Goal: Task Accomplishment & Management: Manage account settings

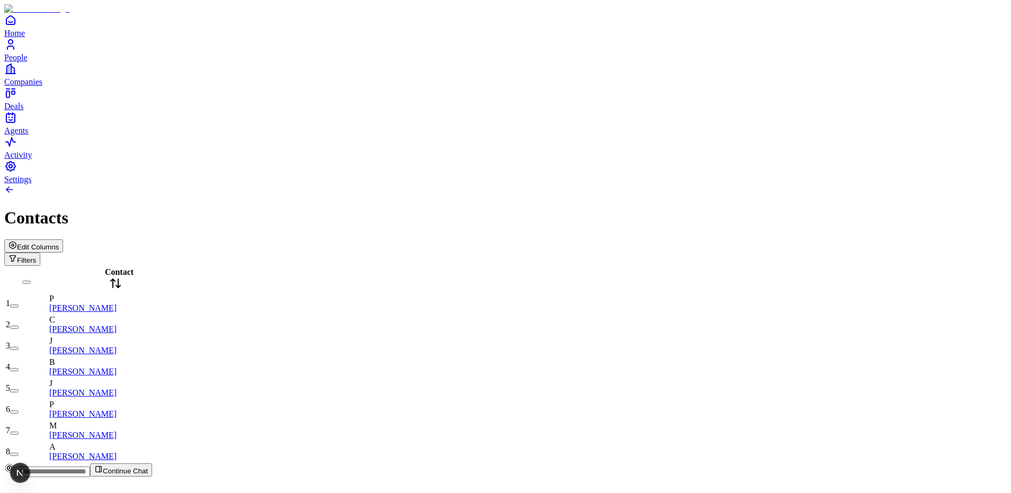
click at [17, 241] on icon "button" at bounding box center [12, 245] width 8 height 8
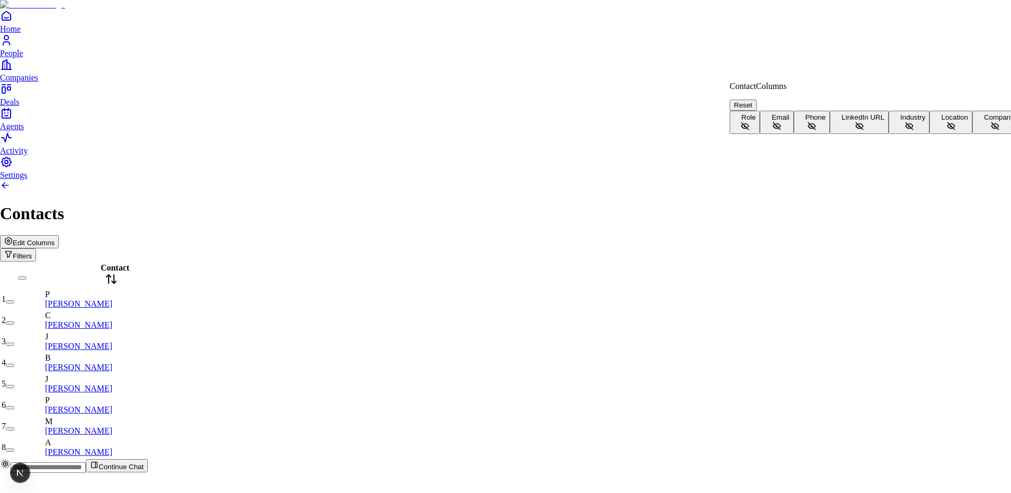
scroll to position [23, 0]
click at [529, 227] on html "Home People Companies Deals Agents Activity Settings Contacts Edit Columns Filt…" at bounding box center [505, 241] width 1011 height 482
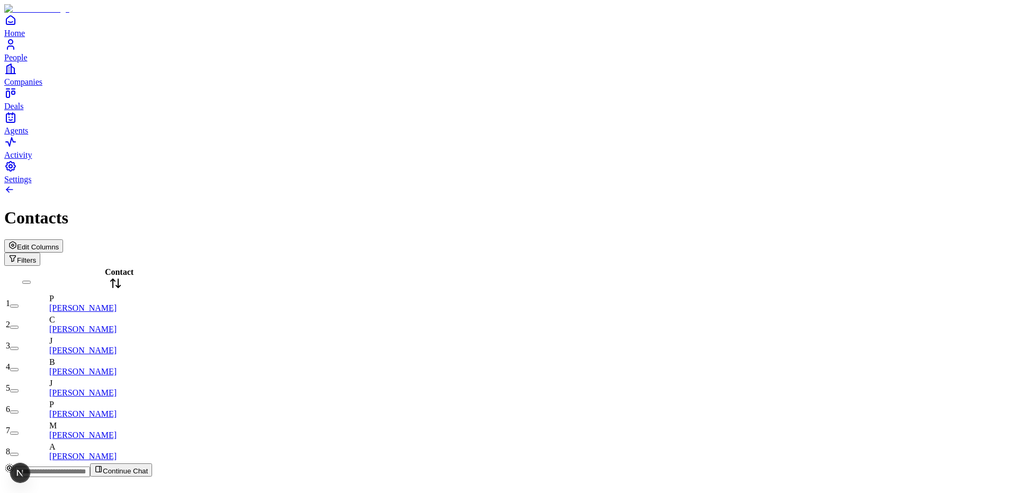
click at [481, 266] on div "Contact 1 P Philippe Laffont 2 C Chase Coleman 3 J Jeff Horing 4 B Byron Deeter…" at bounding box center [505, 364] width 1003 height 197
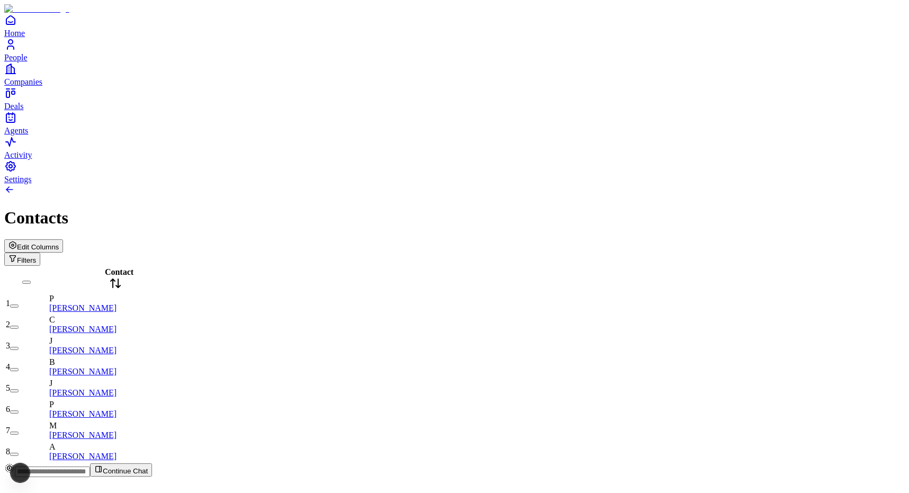
click at [404, 266] on div "Contact 1 P Philippe Laffont 2 C Chase Coleman 3 J Jeff Horing 4 B Byron Deeter…" at bounding box center [454, 364] width 901 height 197
click at [492, 266] on div "Contact 1 P Philippe Laffont 2 C Chase Coleman 3 J Jeff Horing 4 B Byron Deeter…" at bounding box center [454, 364] width 901 height 197
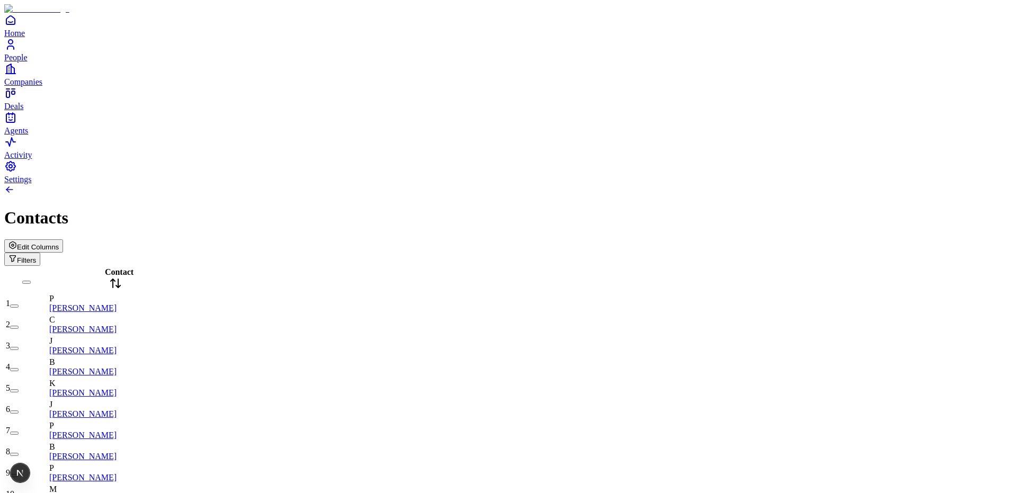
click at [59, 243] on span "Edit Columns" at bounding box center [38, 247] width 42 height 8
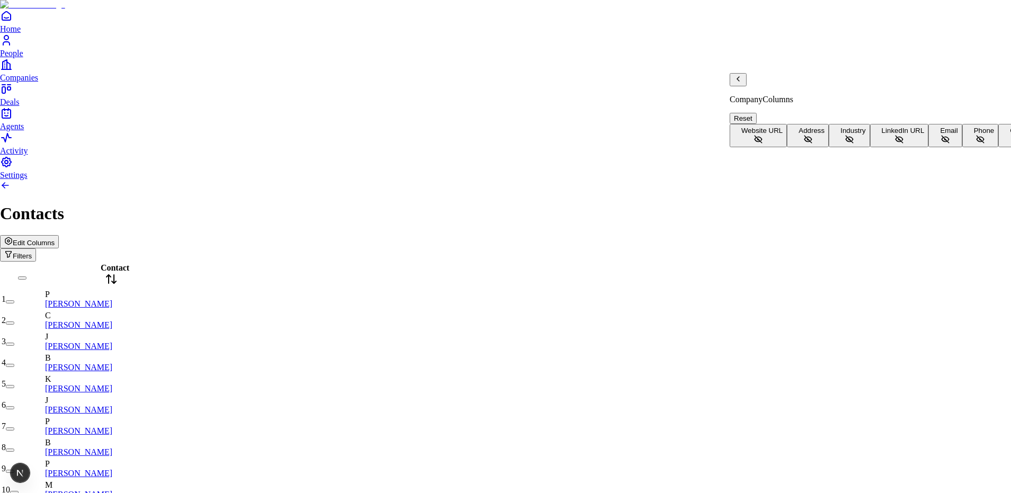
click at [741, 83] on icon "Back" at bounding box center [738, 79] width 8 height 8
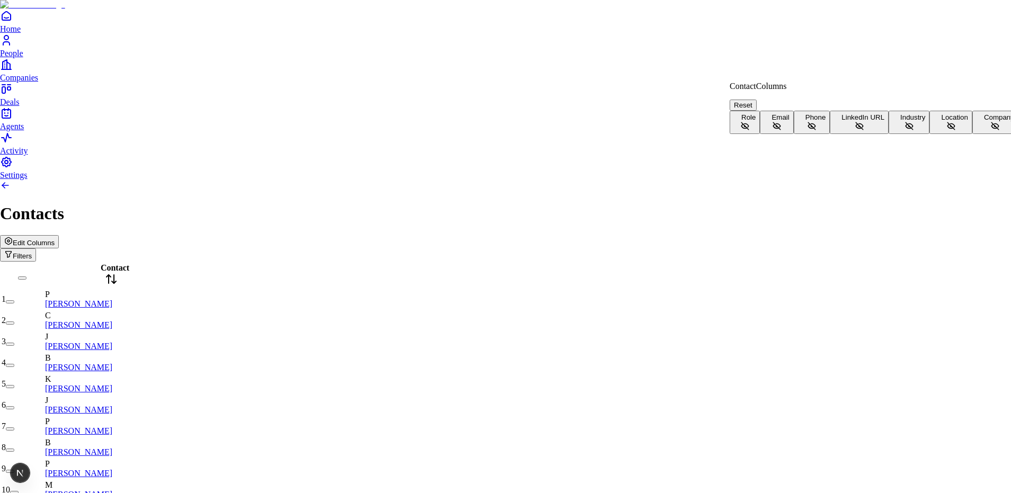
click at [552, 195] on html "Home People Companies Deals Agents Activity Settings Contacts Edit Columns Filt…" at bounding box center [505, 272] width 1011 height 545
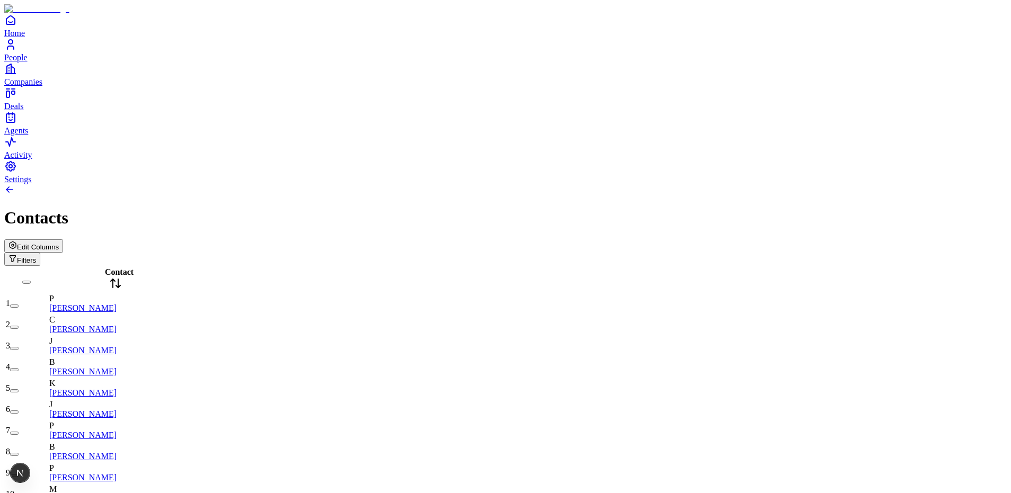
click at [28, 62] on span "People" at bounding box center [15, 57] width 23 height 9
click at [33, 86] on span "Companies" at bounding box center [23, 81] width 38 height 9
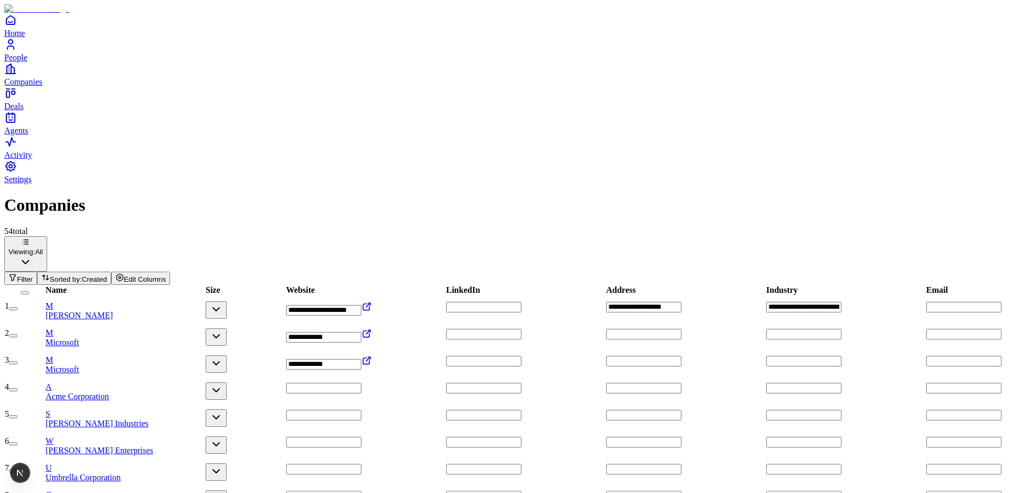
click at [25, 62] on link "People" at bounding box center [505, 50] width 1003 height 24
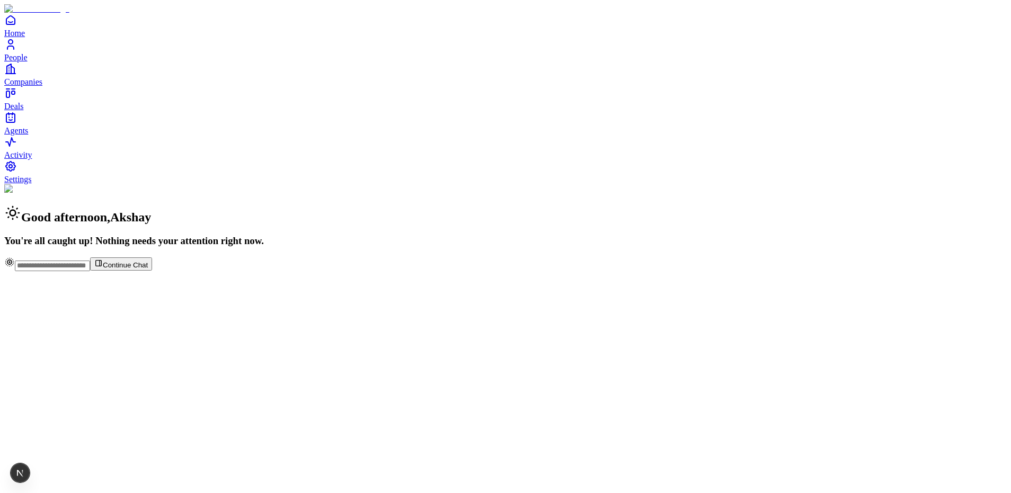
click at [425, 184] on div "Good afternoon , Akshay You're all caught up! Nothing needs your attention righ…" at bounding box center [505, 215] width 1003 height 63
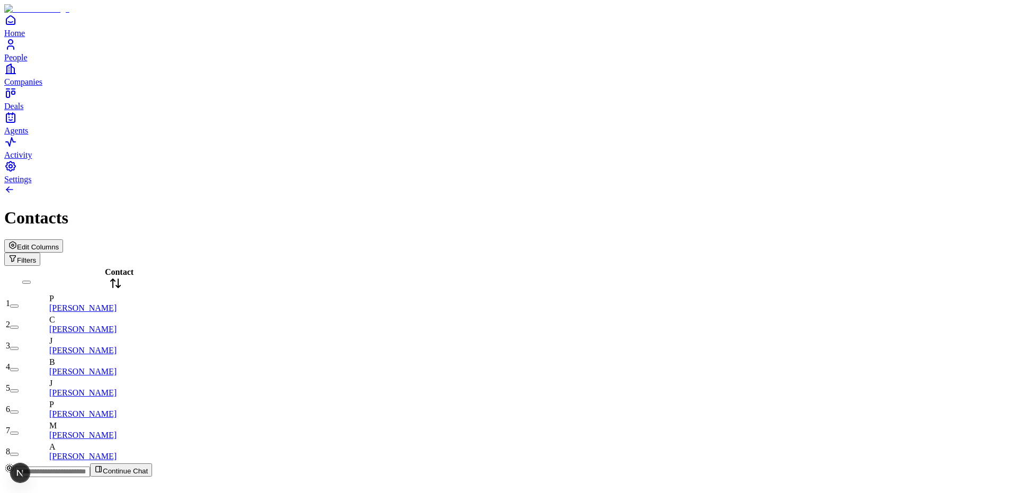
click at [63, 240] on button "Edit Columns" at bounding box center [33, 246] width 59 height 13
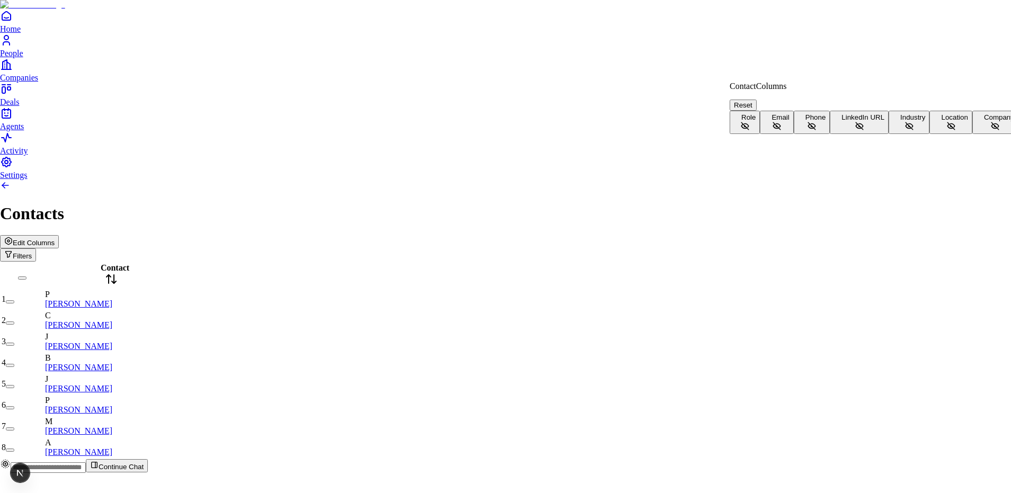
click at [55, 239] on span "Edit Columns" at bounding box center [34, 243] width 42 height 8
click at [867, 82] on div "Contact Columns Reset" at bounding box center [912, 96] width 364 height 29
click at [472, 155] on html "Home People Companies Deals Agents Activity Settings Contacts Edit Columns Filt…" at bounding box center [505, 241] width 1011 height 482
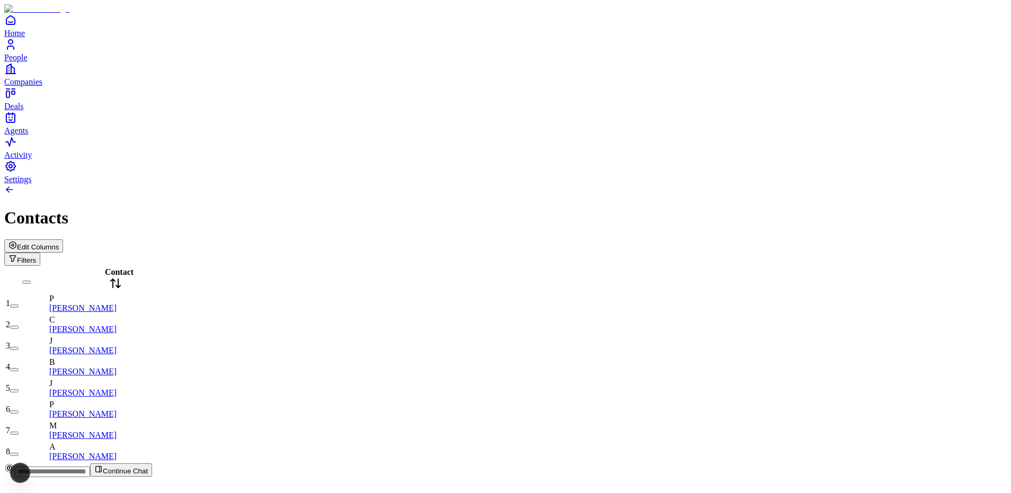
click at [446, 266] on div "Contact 1 P Philippe Laffont 2 C Chase Coleman 3 J Jeff Horing 4 B Byron Deeter…" at bounding box center [505, 364] width 1003 height 197
click at [913, 240] on div "Edit Columns Filters" at bounding box center [505, 253] width 1003 height 27
click at [59, 243] on span "Edit Columns" at bounding box center [38, 247] width 42 height 8
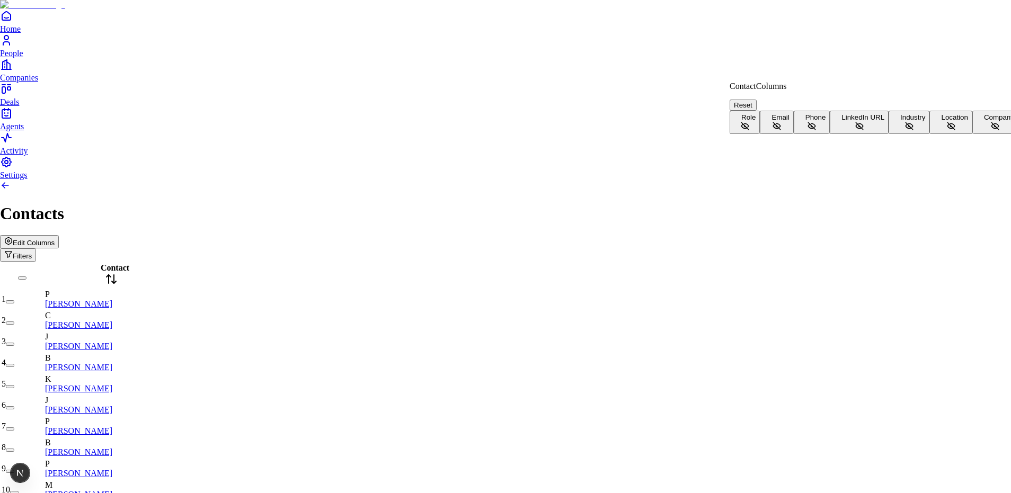
scroll to position [23, 0]
click at [973, 134] on button "Company" at bounding box center [996, 122] width 46 height 23
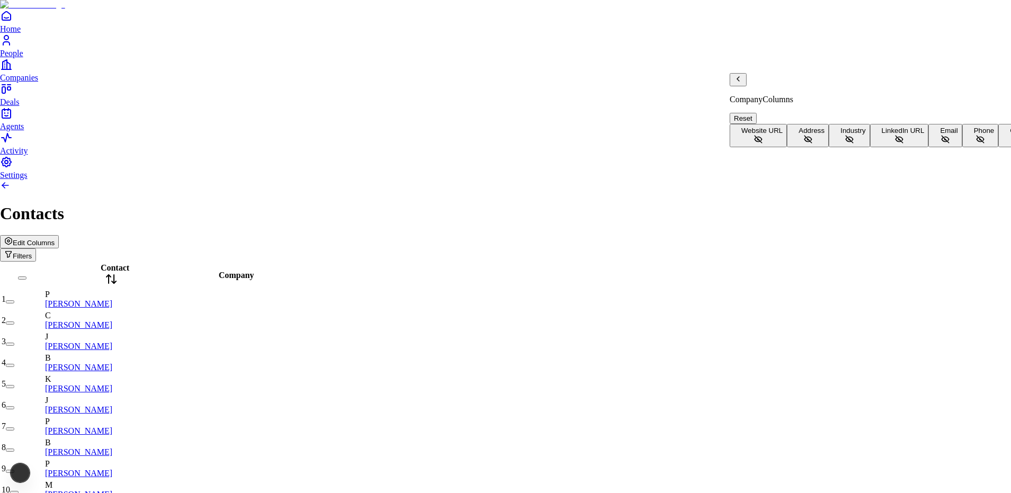
click at [788, 124] on button "Address" at bounding box center [808, 135] width 42 height 23
click at [514, 50] on html "Home People Companies Deals Agents Activity Settings Contacts Edit Columns Filt…" at bounding box center [505, 272] width 1011 height 545
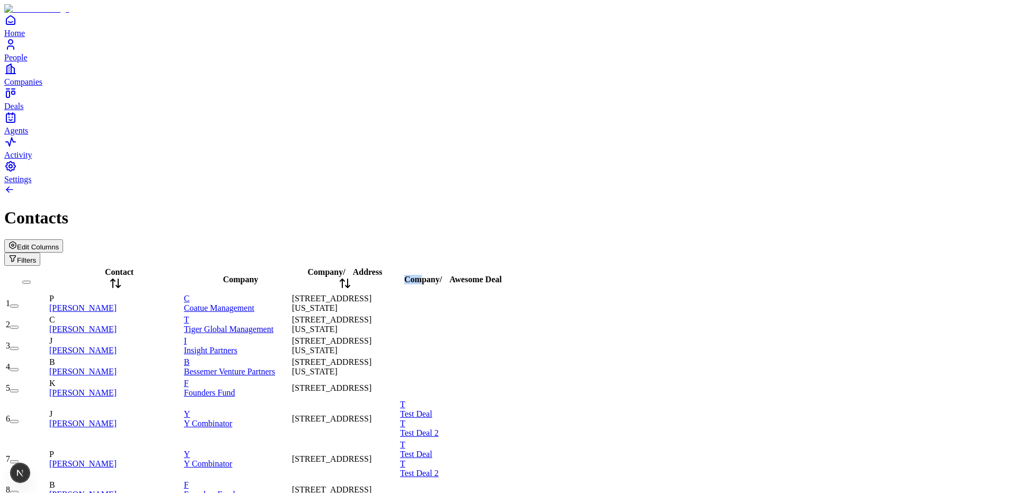
drag, startPoint x: 438, startPoint y: 87, endPoint x: 470, endPoint y: 90, distance: 32.0
click at [466, 267] on tr "Contact Company Company / Address Company / Awesome Deal" at bounding box center [255, 279] width 501 height 25
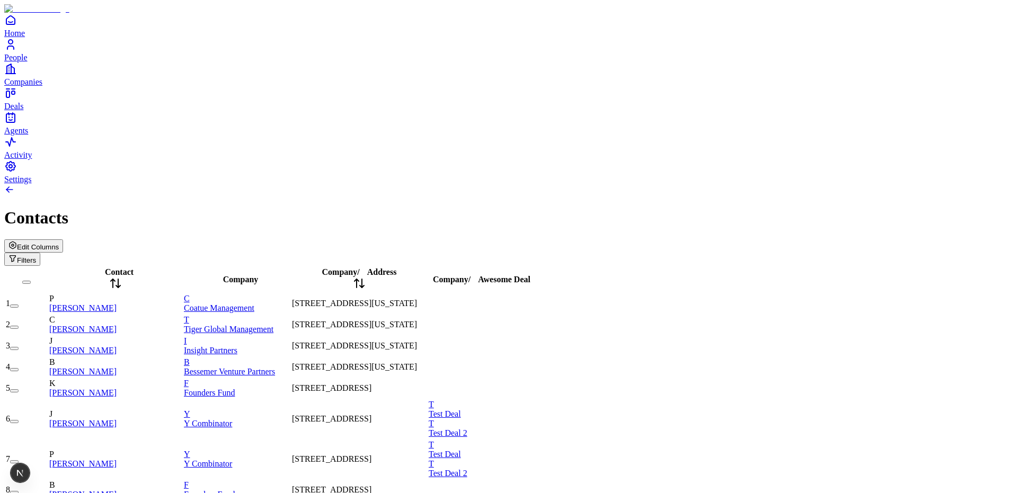
click at [617, 266] on div "Contact Company Company / Address Company / Awesome Deal 1 P Philippe Laffont C…" at bounding box center [505, 434] width 1003 height 337
drag, startPoint x: 598, startPoint y: 85, endPoint x: 642, endPoint y: 86, distance: 44.0
click at [642, 266] on div "Contact Company Company / Address Company / Awesome Deal 1 P Philippe Laffont C…" at bounding box center [505, 434] width 1003 height 337
drag, startPoint x: 622, startPoint y: 83, endPoint x: 594, endPoint y: 82, distance: 28.1
click at [579, 275] on div "Company / Awesome Deal" at bounding box center [504, 280] width 150 height 10
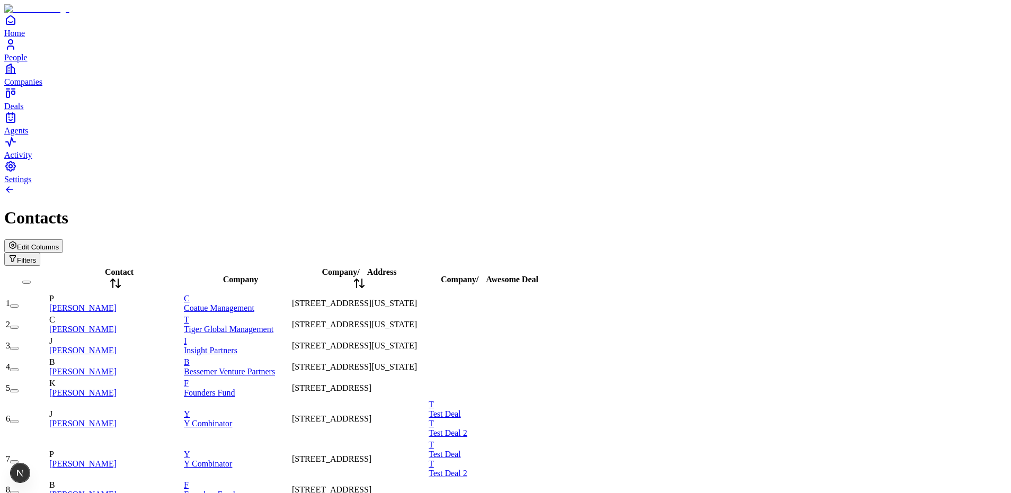
click at [719, 266] on div "Contact Company Company / Address Company / Awesome Deal 1 P Philippe Laffont C…" at bounding box center [505, 434] width 1003 height 337
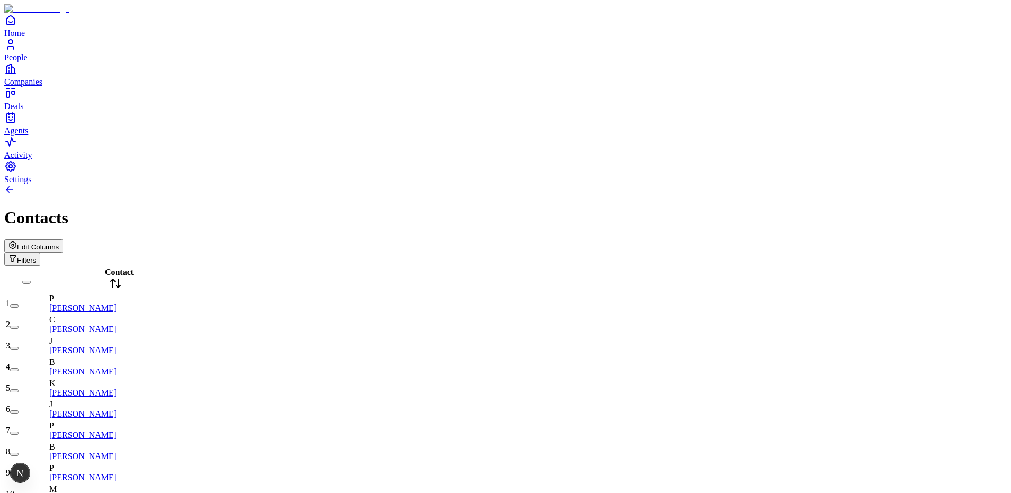
drag, startPoint x: 913, startPoint y: 65, endPoint x: 907, endPoint y: 65, distance: 5.8
click at [59, 243] on span "Edit Columns" at bounding box center [38, 247] width 42 height 8
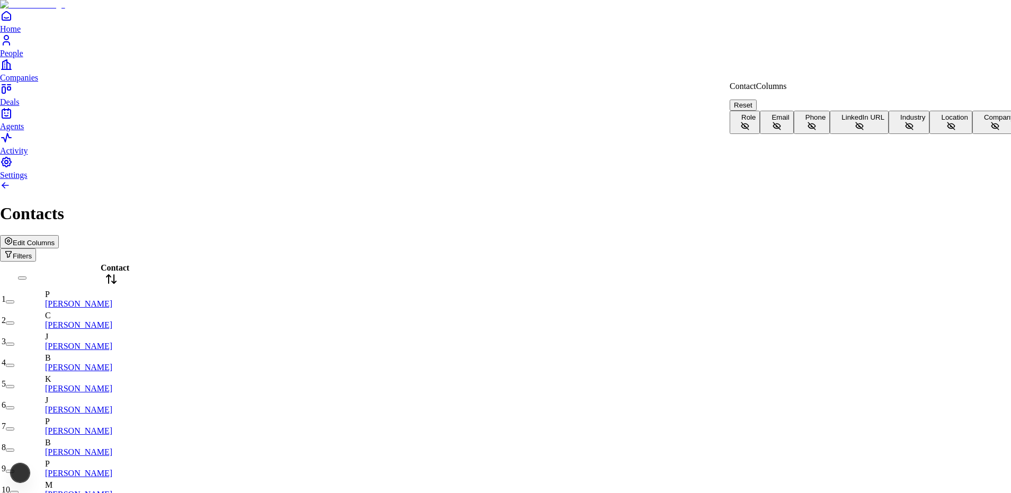
click at [487, 35] on html "Home People Companies Deals Agents Activity Settings Contacts Edit Columns Filt…" at bounding box center [505, 272] width 1011 height 545
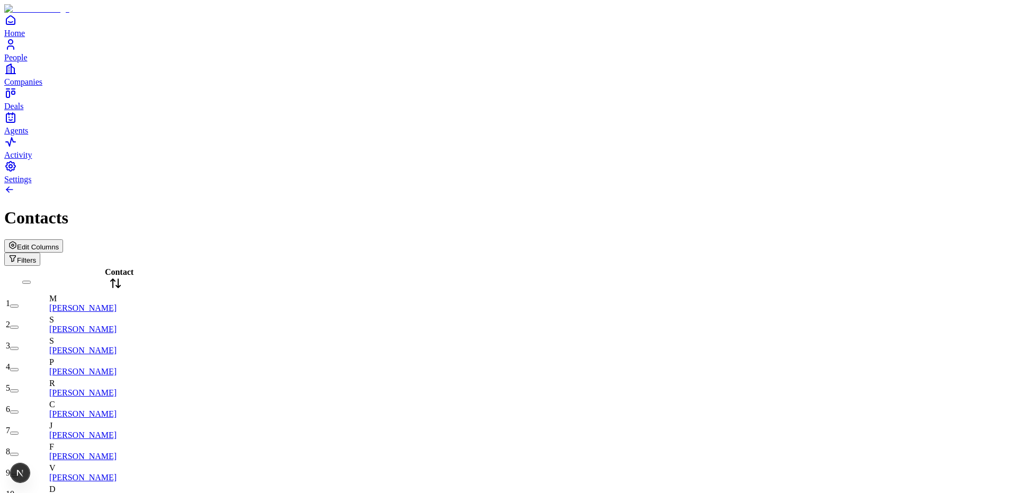
scroll to position [223, 0]
click at [59, 243] on span "Edit Columns" at bounding box center [38, 247] width 42 height 8
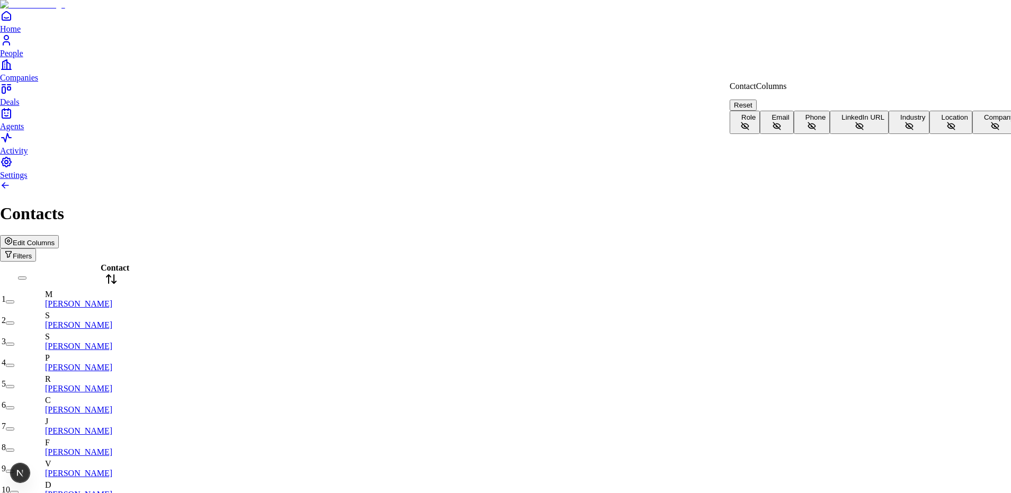
scroll to position [23, 0]
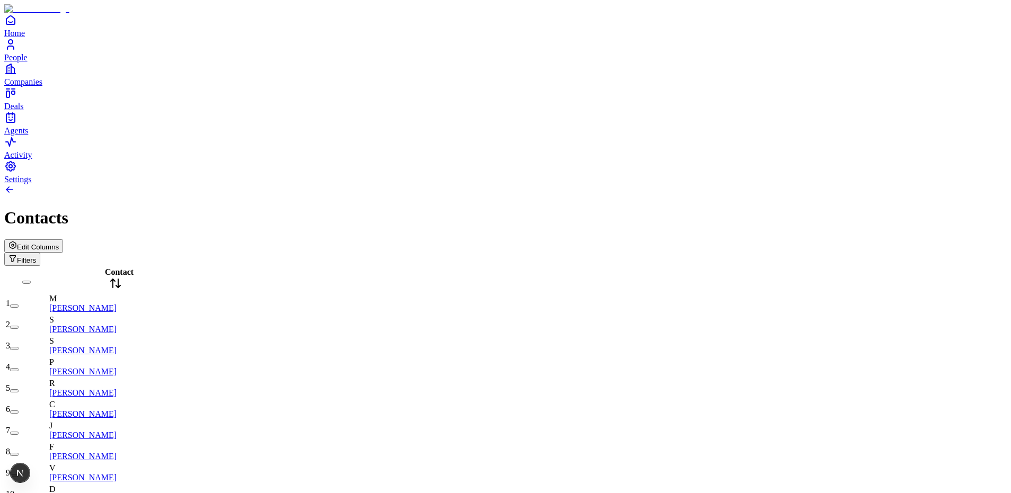
click at [40, 253] on button "Filters" at bounding box center [22, 259] width 36 height 13
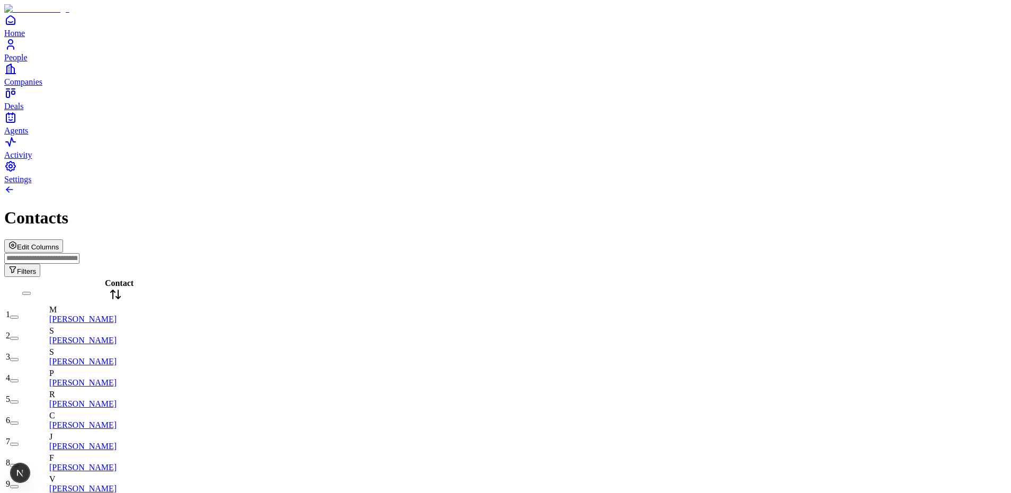
scroll to position [0, 0]
click at [601, 240] on div "Edit Columns Filters" at bounding box center [505, 259] width 1003 height 38
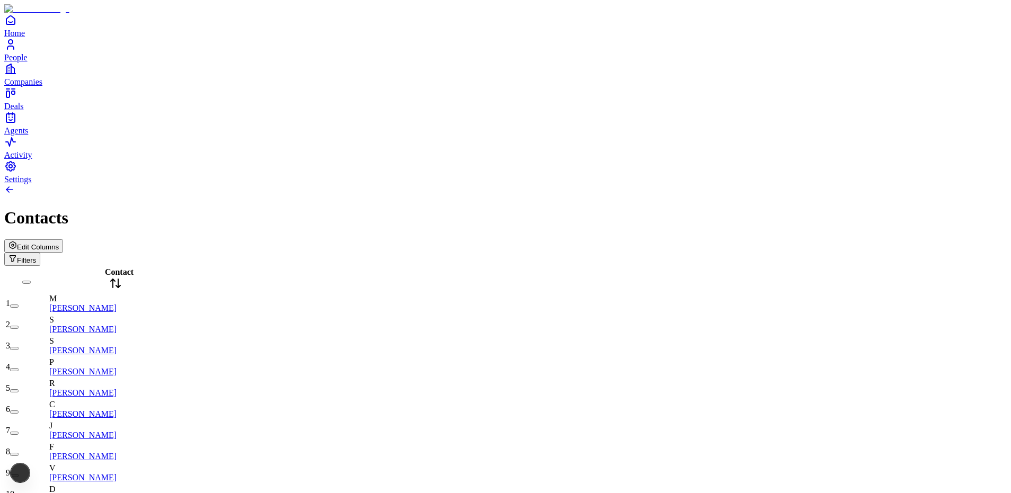
click at [251, 184] on div at bounding box center [505, 190] width 1003 height 13
click at [59, 243] on span "Edit Columns" at bounding box center [38, 247] width 42 height 8
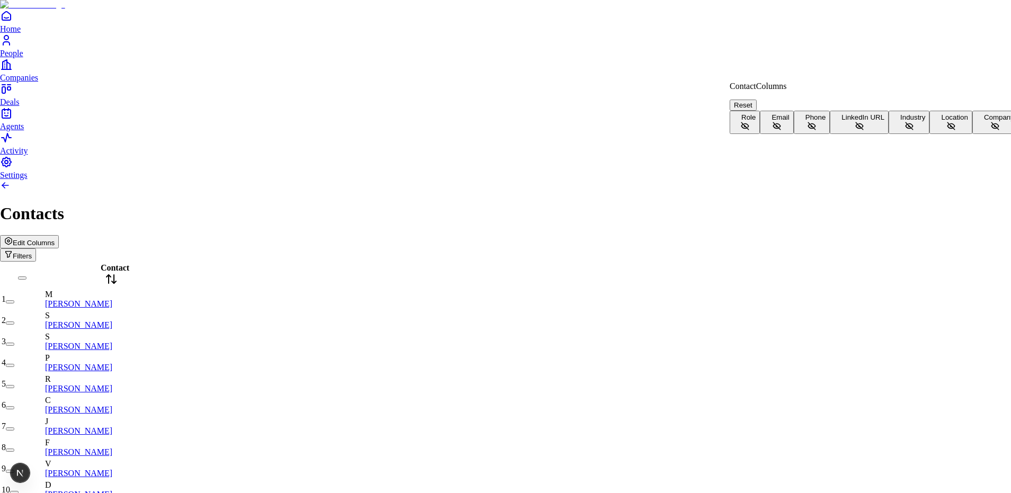
click at [36, 249] on button "Filters" at bounding box center [18, 255] width 36 height 13
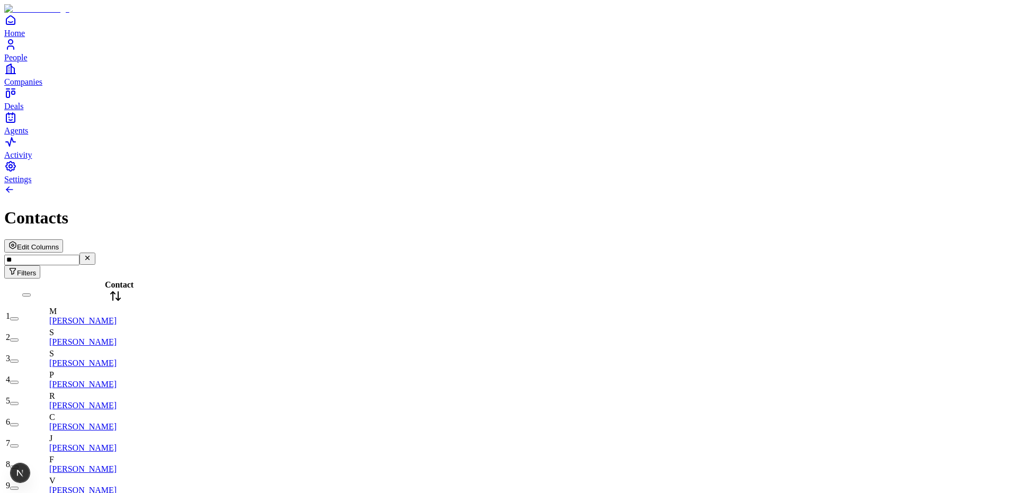
type input "*"
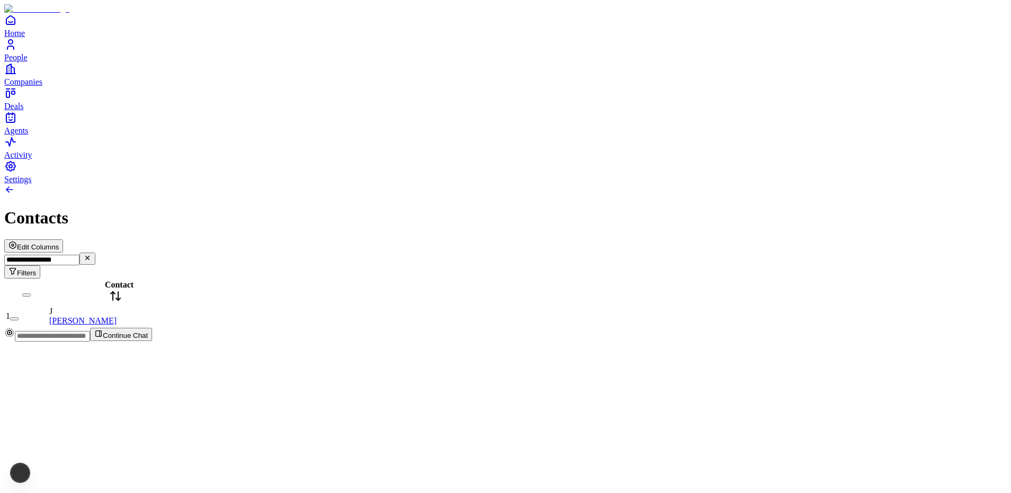
scroll to position [0, 0]
click at [80, 255] on input "**********" at bounding box center [41, 260] width 75 height 11
click at [859, 208] on div "Contacts" at bounding box center [505, 218] width 1003 height 20
click at [80, 255] on input "**********" at bounding box center [41, 260] width 75 height 11
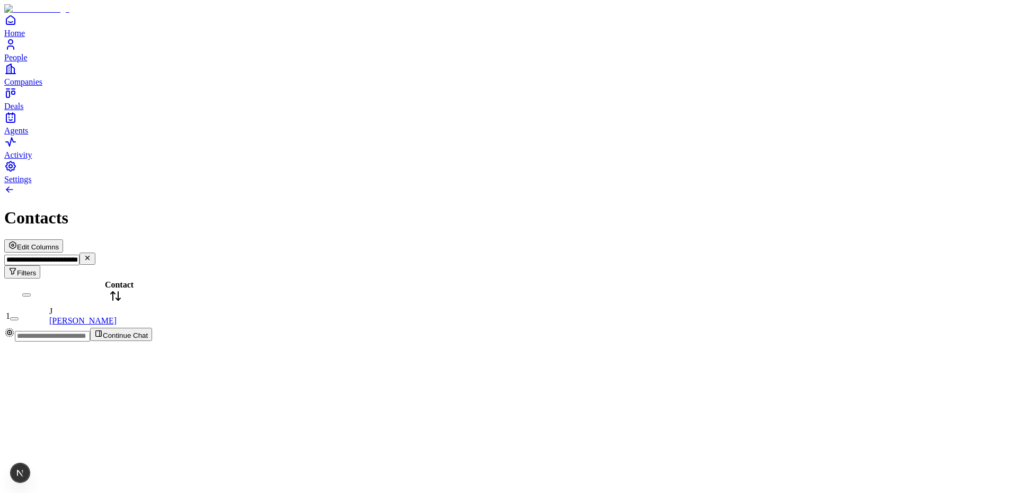
type input "**********"
click at [80, 255] on input "**********" at bounding box center [41, 260] width 75 height 11
click at [371, 313] on div "No contacts found" at bounding box center [505, 318] width 1003 height 10
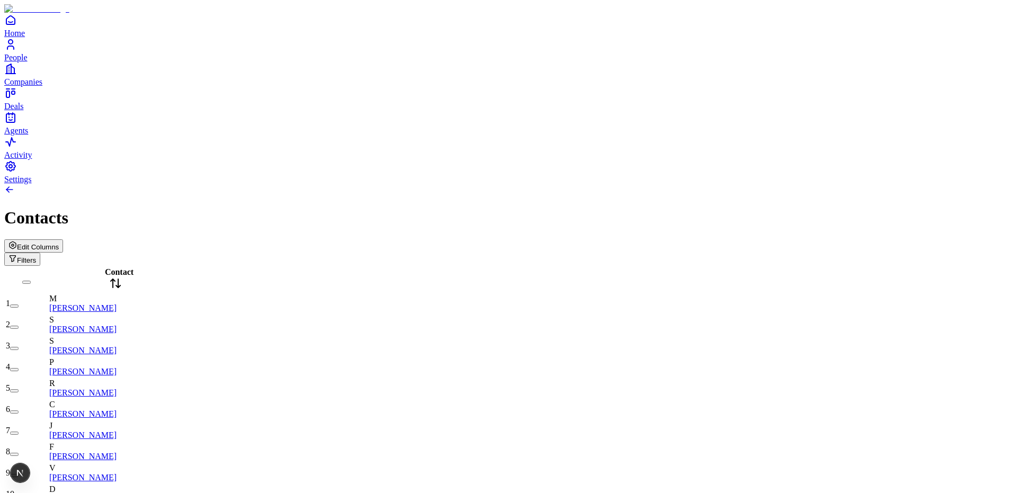
click at [59, 243] on span "Edit Columns" at bounding box center [38, 247] width 42 height 8
click at [40, 253] on button "Filters" at bounding box center [22, 259] width 36 height 13
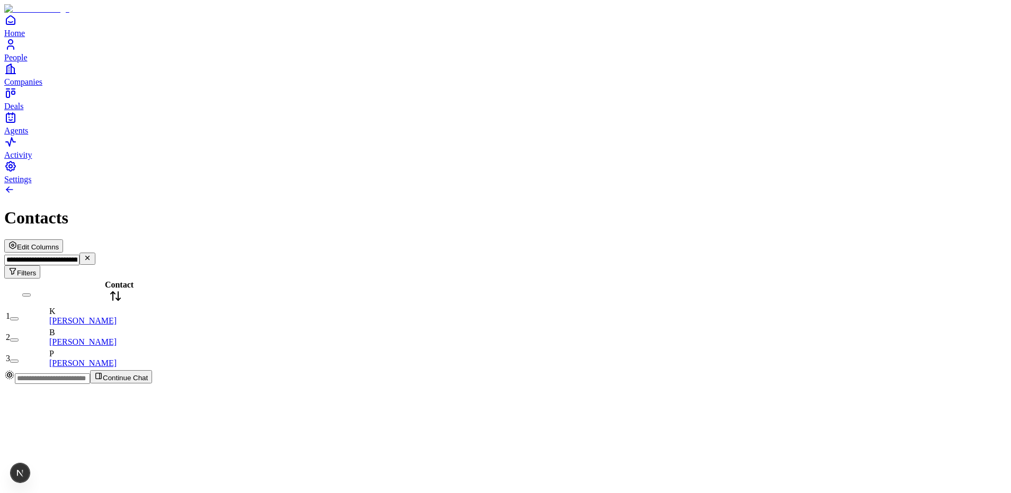
click at [886, 279] on div "Contact 1 K Keith Rabois 2 B Brian Singerman 3 P Peter Thiel" at bounding box center [505, 324] width 1003 height 91
click at [59, 243] on span "Edit Columns" at bounding box center [38, 247] width 42 height 8
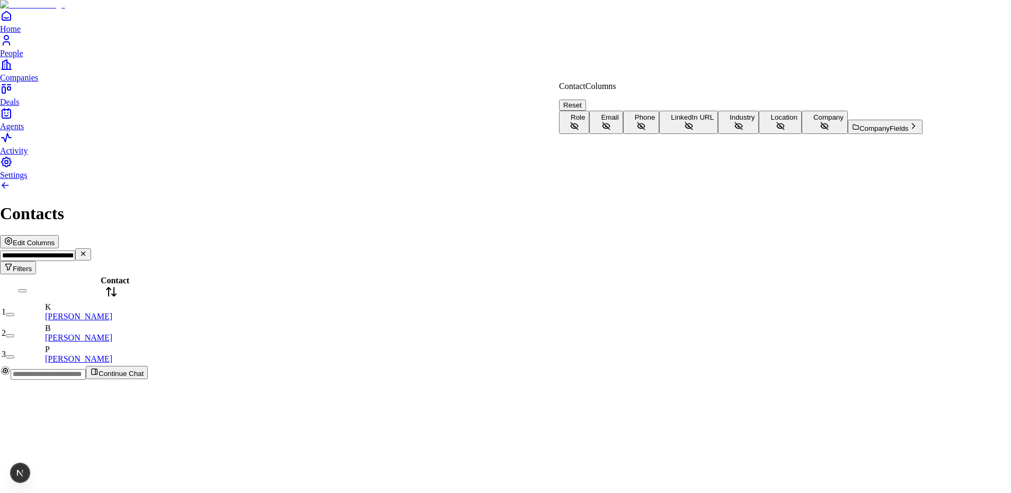
click at [847, 70] on html "**********" at bounding box center [505, 194] width 1011 height 388
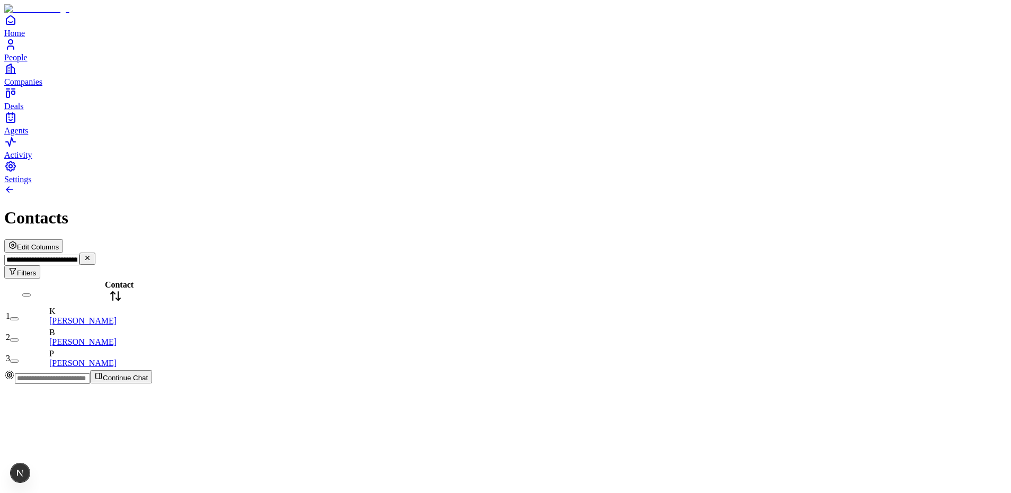
click at [59, 243] on span "Edit Columns" at bounding box center [38, 247] width 42 height 8
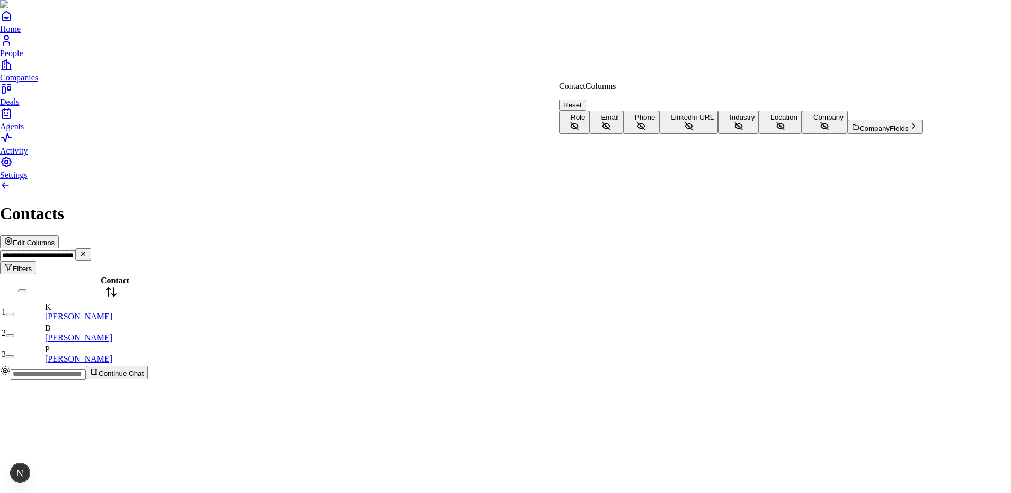
scroll to position [23, 0]
click at [802, 134] on button "Company" at bounding box center [825, 122] width 46 height 23
click at [479, 218] on html "**********" at bounding box center [505, 194] width 1011 height 388
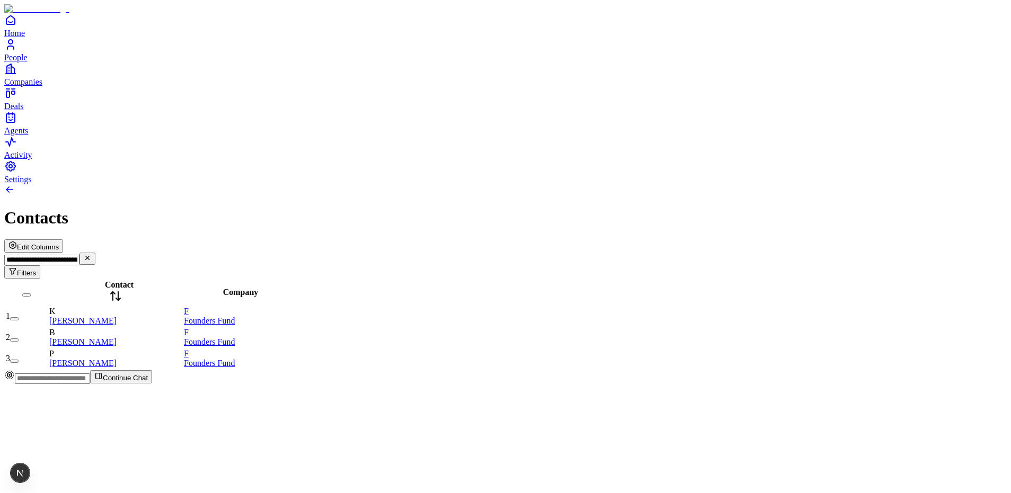
click at [59, 243] on span "Edit Columns" at bounding box center [38, 247] width 42 height 8
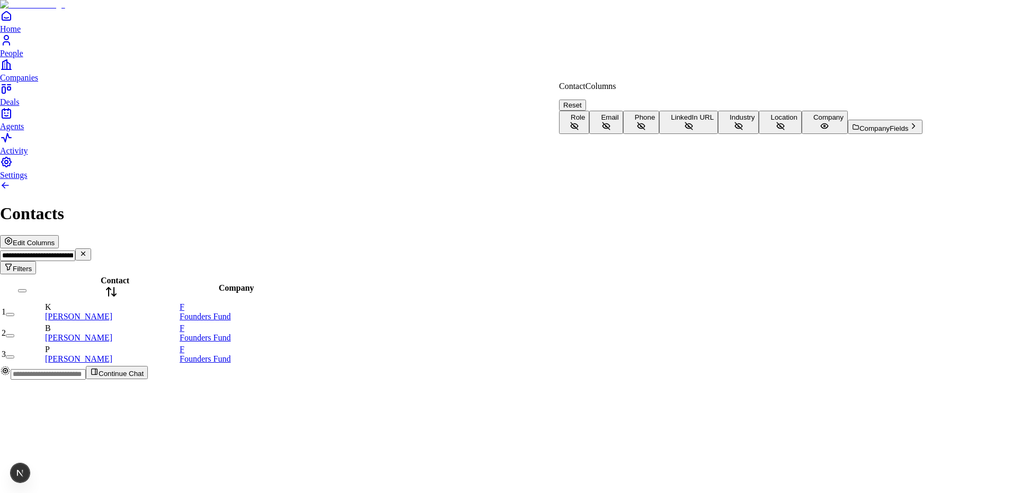
click at [848, 134] on button "Company Fields" at bounding box center [885, 127] width 75 height 14
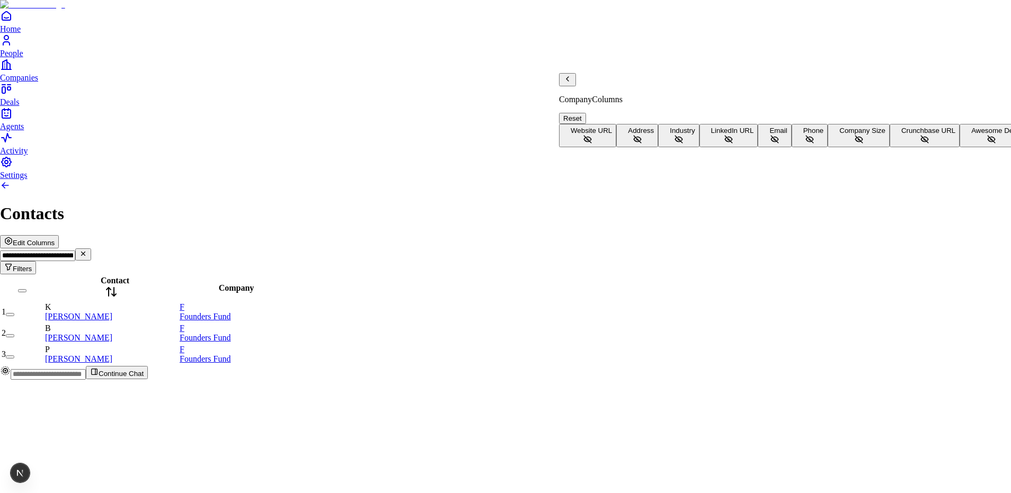
scroll to position [0, 0]
click at [628, 132] on span "Address" at bounding box center [641, 131] width 26 height 8
drag, startPoint x: 462, startPoint y: 101, endPoint x: 469, endPoint y: 108, distance: 10.1
click at [462, 101] on html "**********" at bounding box center [505, 194] width 1011 height 388
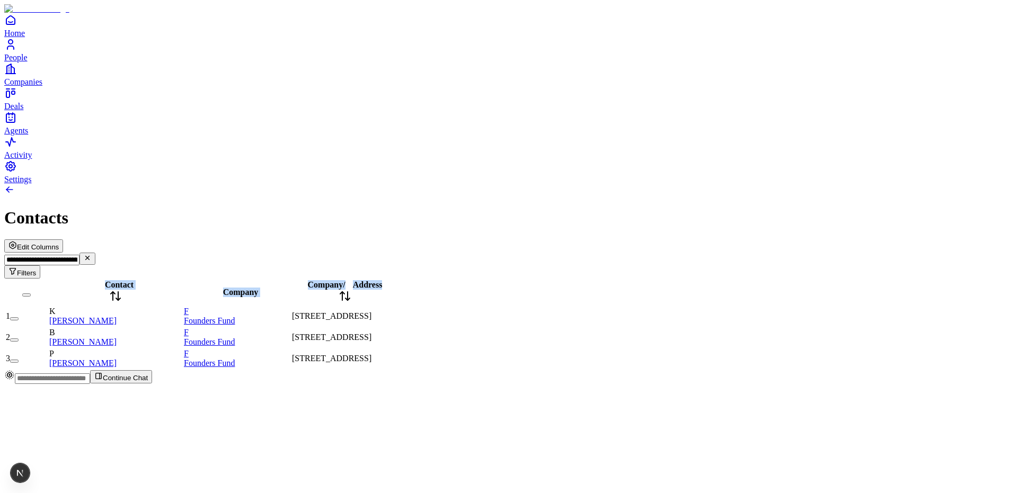
drag, startPoint x: 436, startPoint y: 92, endPoint x: 515, endPoint y: 98, distance: 79.7
click at [516, 279] on div "Contact Company Company / Address 1 K Keith Rabois F Founders Fund One Letterma…" at bounding box center [505, 324] width 1003 height 91
click at [563, 279] on div "Contact Company Company / Address 1 K Keith Rabois F Founders Fund One Letterma…" at bounding box center [505, 324] width 1003 height 91
drag, startPoint x: 330, startPoint y: 92, endPoint x: 377, endPoint y: 93, distance: 46.6
click at [377, 280] on tr "Contact Company Company / Address" at bounding box center [242, 292] width 474 height 25
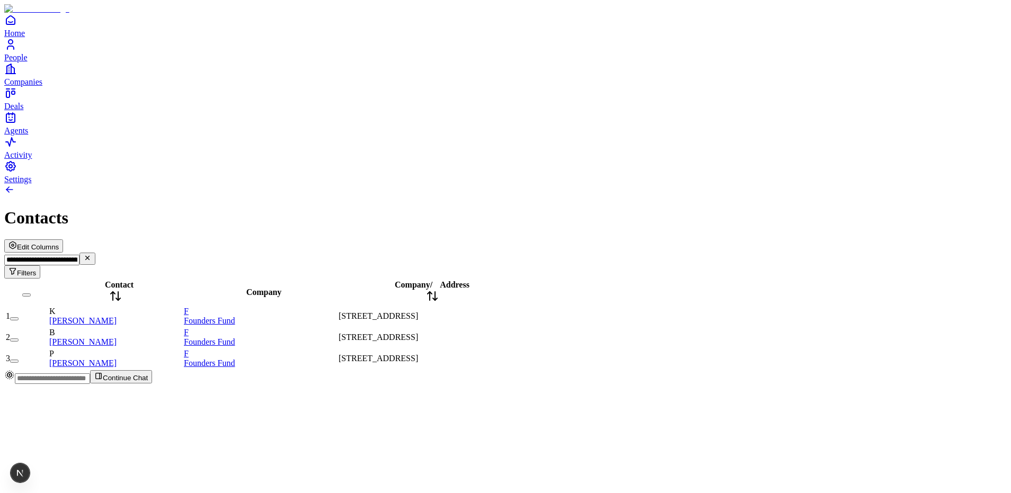
click at [411, 279] on div "Contact Company Company / Address 1 K Keith Rabois F Founders Fund One Letterma…" at bounding box center [505, 324] width 1003 height 91
drag, startPoint x: 376, startPoint y: 87, endPoint x: 349, endPoint y: 87, distance: 27.0
click at [337, 288] on div "Company" at bounding box center [260, 293] width 153 height 10
drag, startPoint x: 391, startPoint y: 299, endPoint x: 384, endPoint y: 297, distance: 7.2
click at [392, 299] on div "Contact Company Company / Address 1 K Keith Rabois F Founders Fund One Letterma…" at bounding box center [505, 324] width 1003 height 91
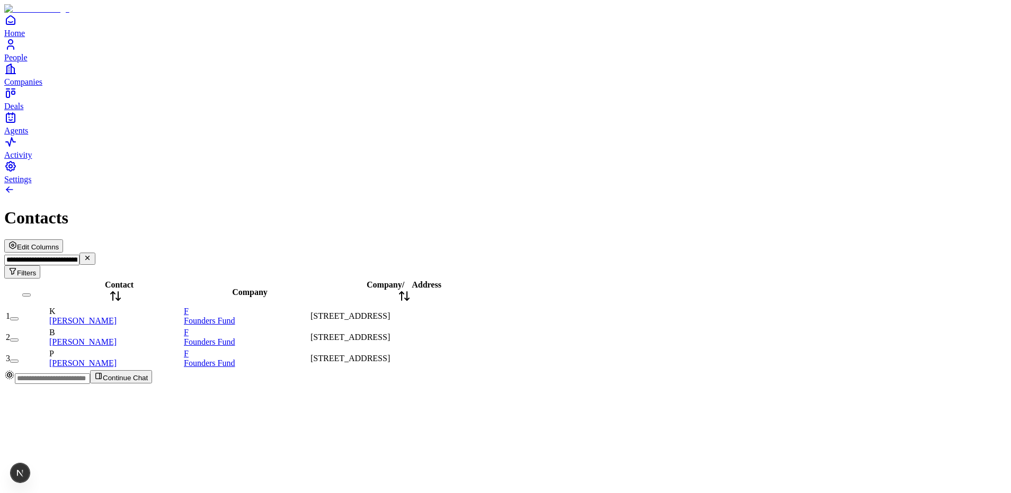
click at [398, 279] on div "Contact Company Company / Address 1 K Keith Rabois F Founders Fund One Letterma…" at bounding box center [505, 324] width 1003 height 91
click at [880, 279] on div "Contact Company Company / Address 1 K Keith Rabois F Founders Fund One Letterma…" at bounding box center [505, 324] width 1003 height 91
click at [80, 255] on input "**********" at bounding box center [41, 260] width 75 height 11
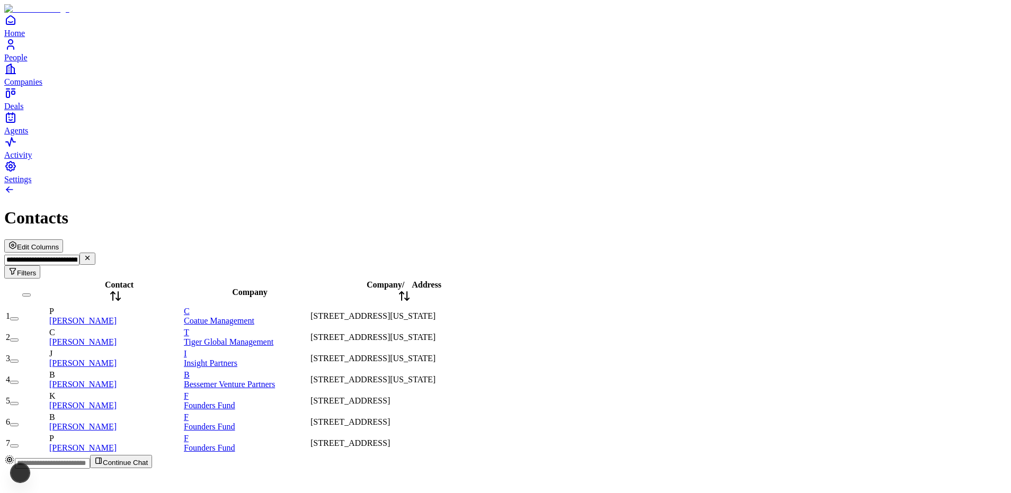
click at [524, 240] on div "**********" at bounding box center [505, 259] width 1003 height 39
click at [653, 184] on div at bounding box center [505, 190] width 1003 height 13
click at [80, 255] on input "**********" at bounding box center [41, 260] width 75 height 11
click at [526, 208] on div "Contacts" at bounding box center [505, 218] width 1003 height 20
drag, startPoint x: 929, startPoint y: 62, endPoint x: 915, endPoint y: 147, distance: 85.9
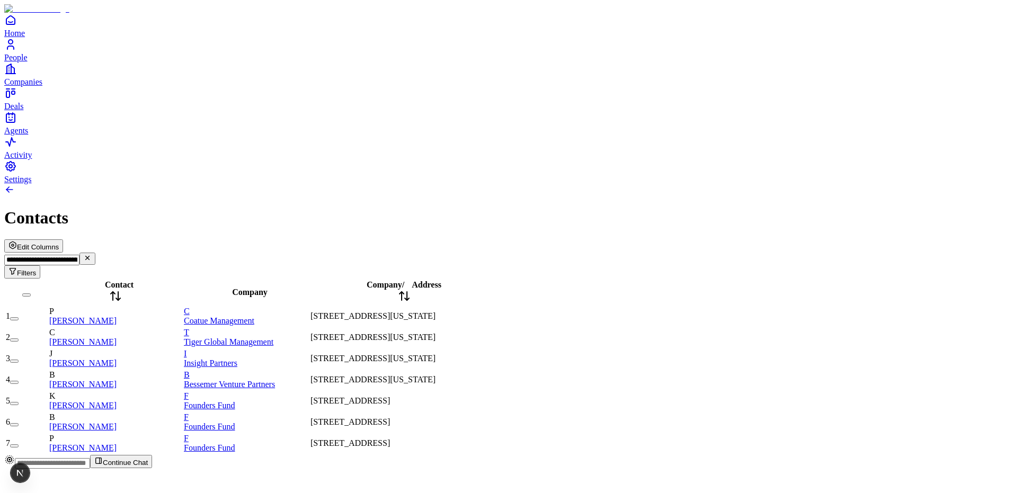
click at [80, 255] on input "**********" at bounding box center [41, 260] width 75 height 11
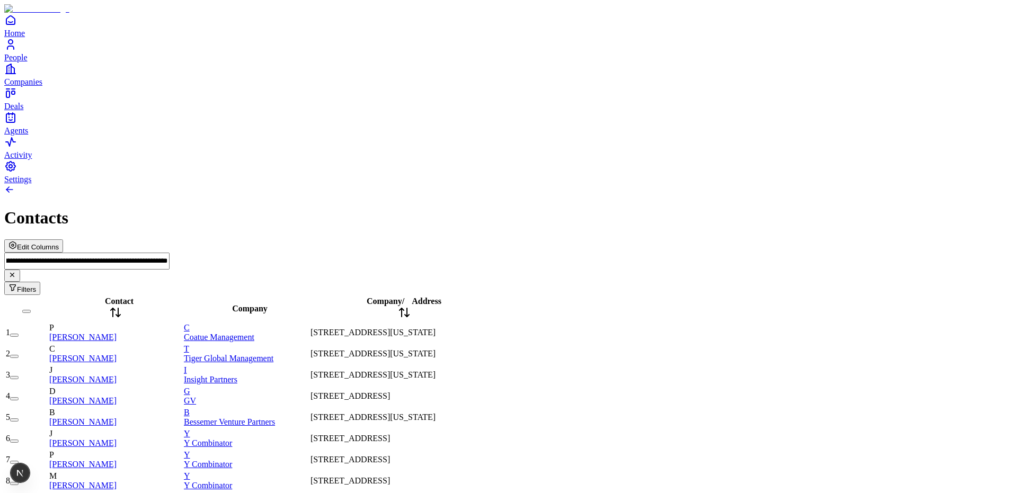
scroll to position [0, 99]
type input "**********"
click at [563, 208] on div "Contacts" at bounding box center [505, 218] width 1003 height 20
click at [170, 253] on input "**********" at bounding box center [86, 261] width 165 height 17
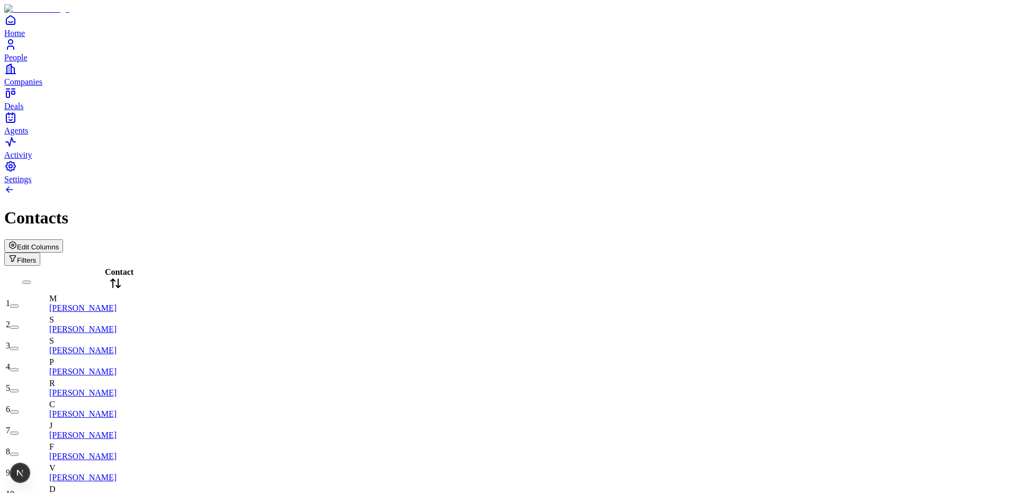
click at [905, 240] on div "Edit Columns Filters" at bounding box center [505, 253] width 1003 height 27
click at [63, 240] on button "Edit Columns" at bounding box center [33, 246] width 59 height 13
click at [17, 254] on icon "Open natural language filter" at bounding box center [12, 258] width 8 height 8
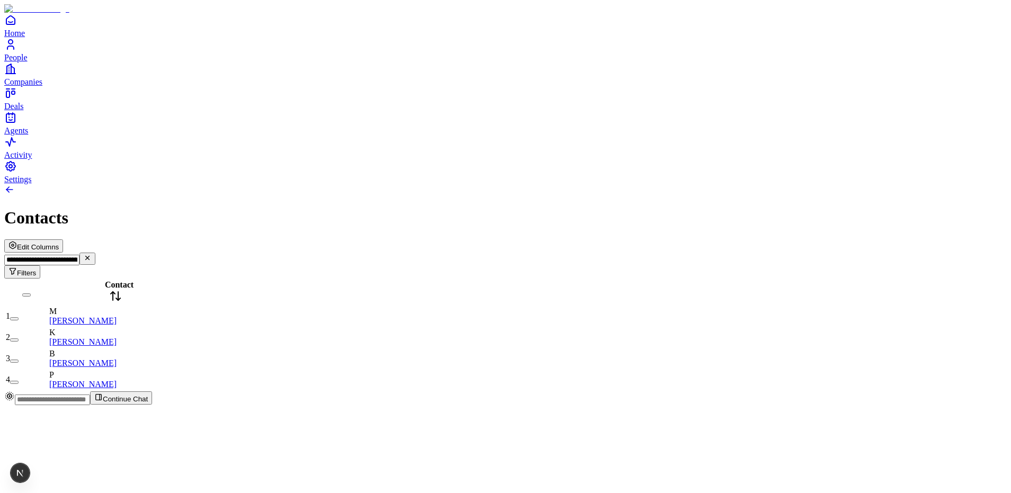
type input "**********"
click at [17, 241] on icon "button" at bounding box center [12, 245] width 8 height 8
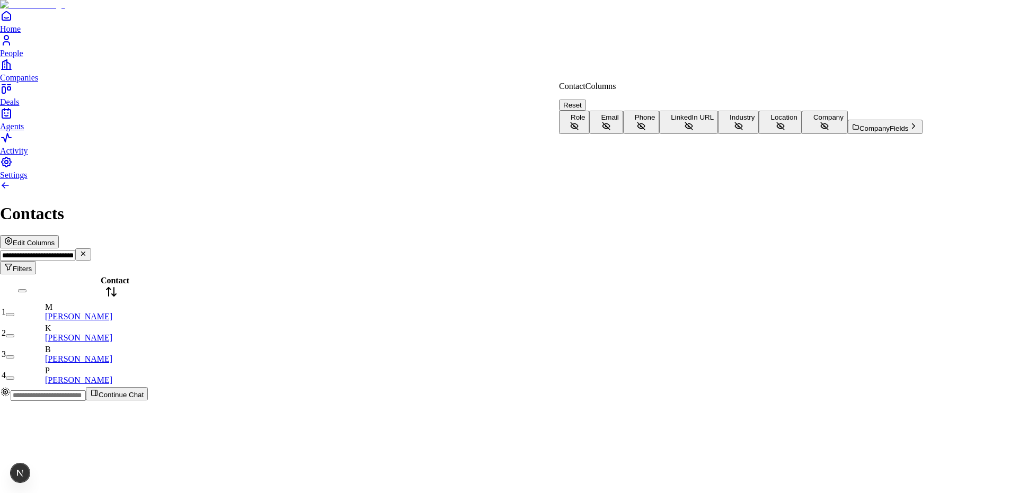
scroll to position [23, 0]
click at [814, 121] on span "Company" at bounding box center [829, 117] width 30 height 8
drag, startPoint x: 497, startPoint y: 306, endPoint x: 542, endPoint y: 300, distance: 45.4
click at [497, 306] on html "**********" at bounding box center [505, 205] width 1011 height 410
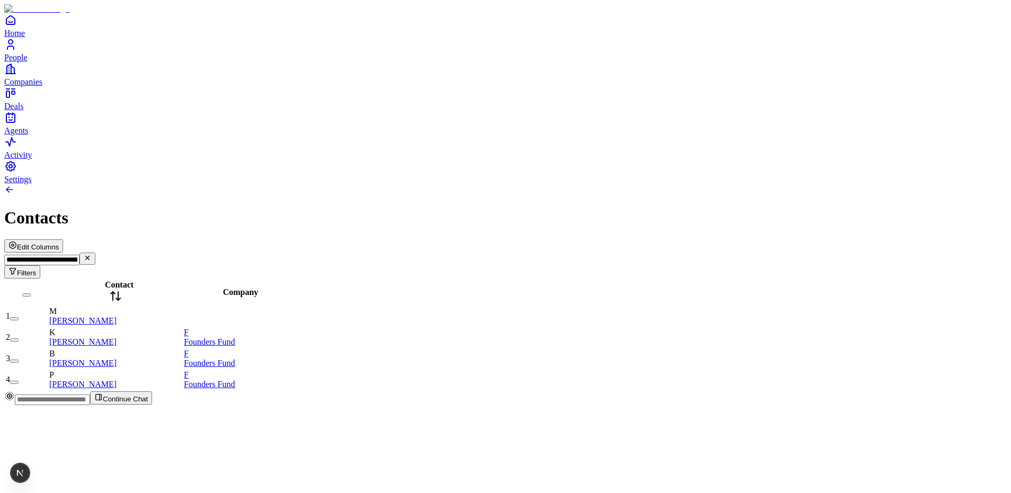
click at [59, 243] on span "Edit Columns" at bounding box center [38, 247] width 42 height 8
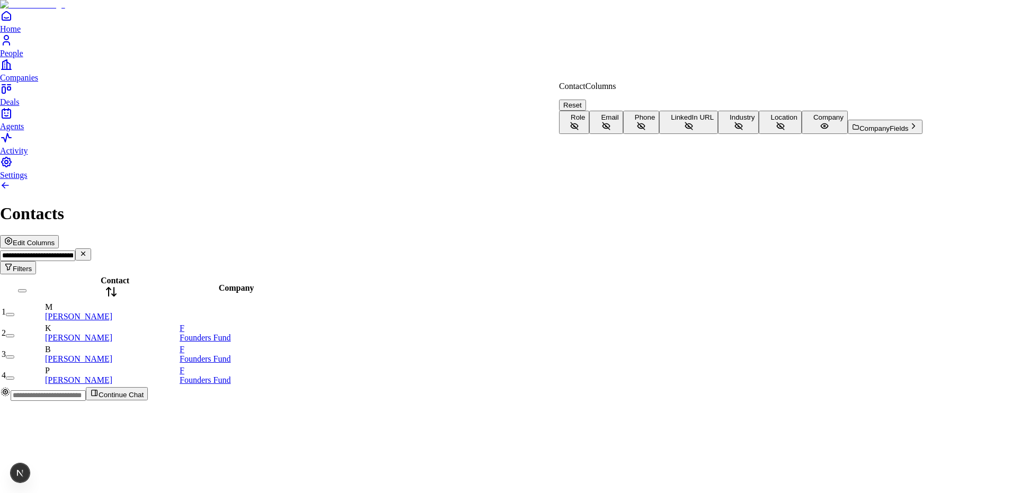
click at [848, 134] on button "Company Fields" at bounding box center [885, 127] width 75 height 14
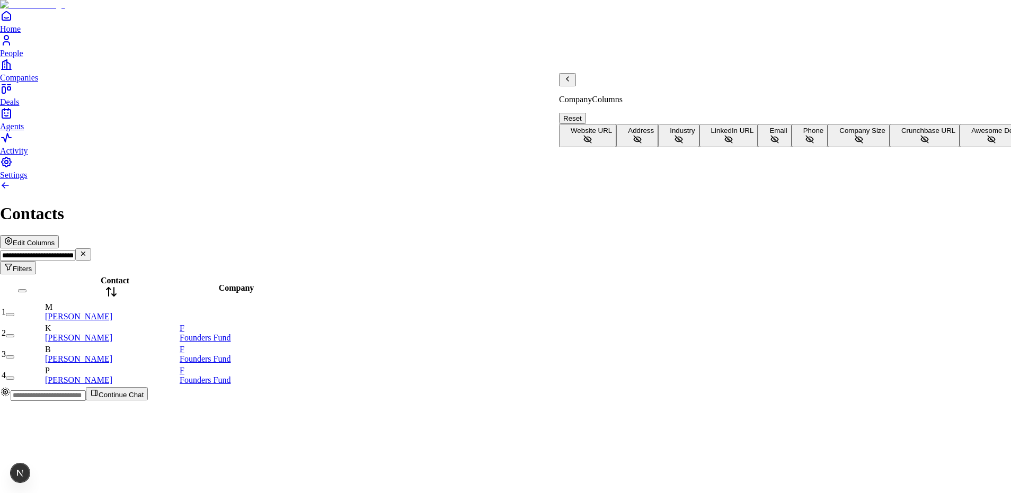
click at [658, 124] on button "Address" at bounding box center [637, 135] width 42 height 23
click at [329, 354] on html "**********" at bounding box center [505, 205] width 1011 height 410
